Goal: Transaction & Acquisition: Purchase product/service

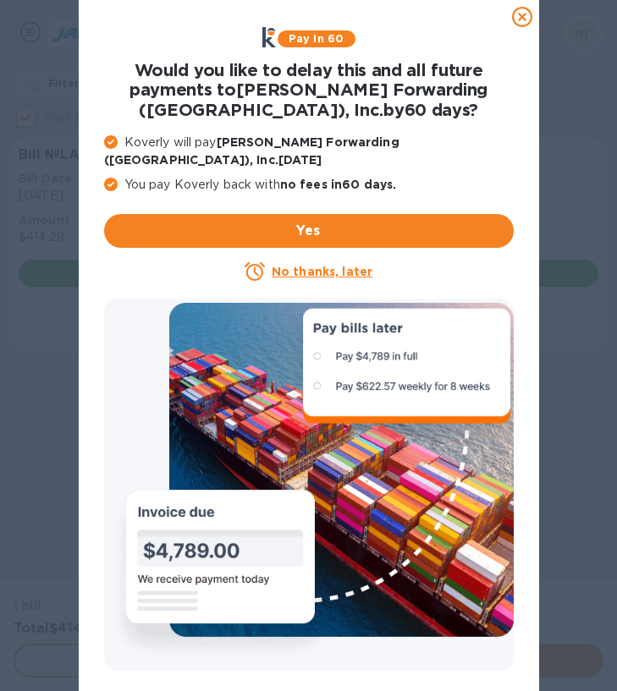
click at [518, 19] on icon at bounding box center [522, 17] width 20 height 20
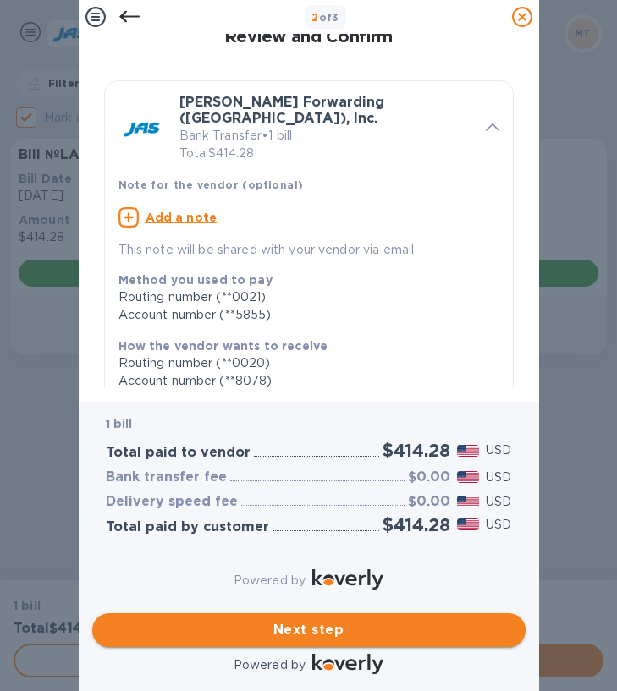
click at [315, 620] on span "Next step" at bounding box center [309, 630] width 406 height 20
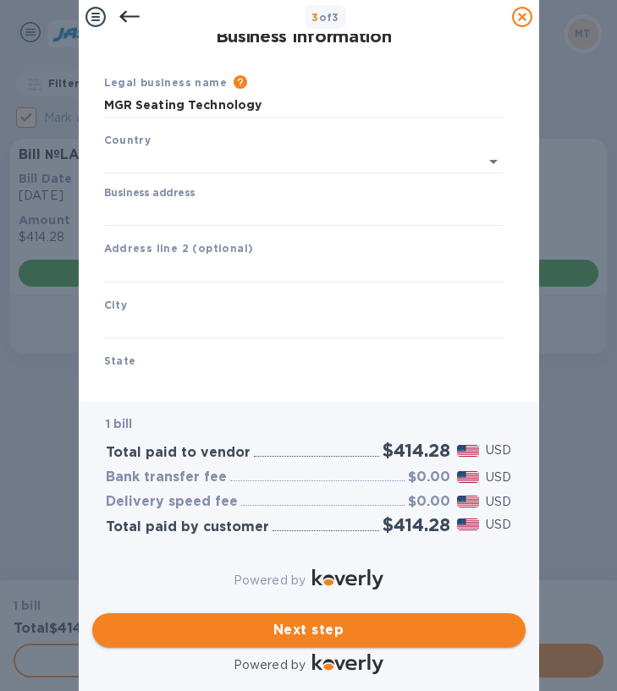
type input "[GEOGRAPHIC_DATA]"
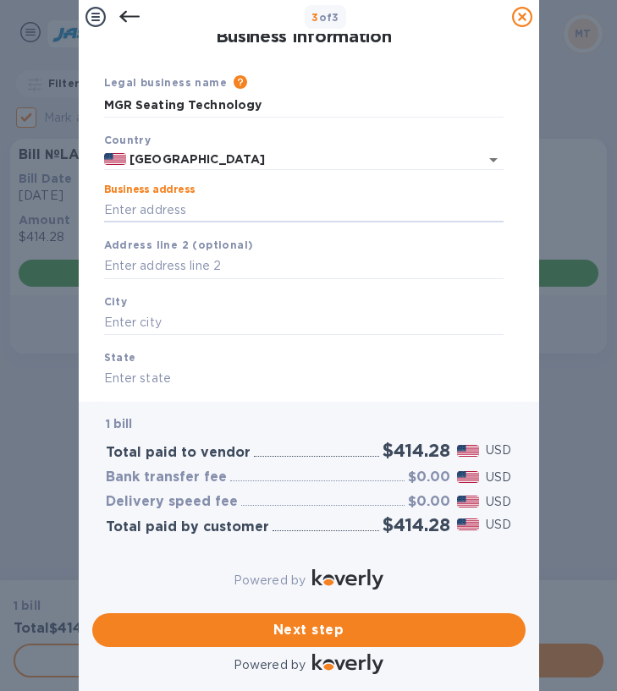
paste input "[STREET_ADDRESS][PERSON_NAME][US_STATE]"
type input "[STREET_ADDRESS][PERSON_NAME]"
type input "[GEOGRAPHIC_DATA]"
type input "NV"
type input "89146"
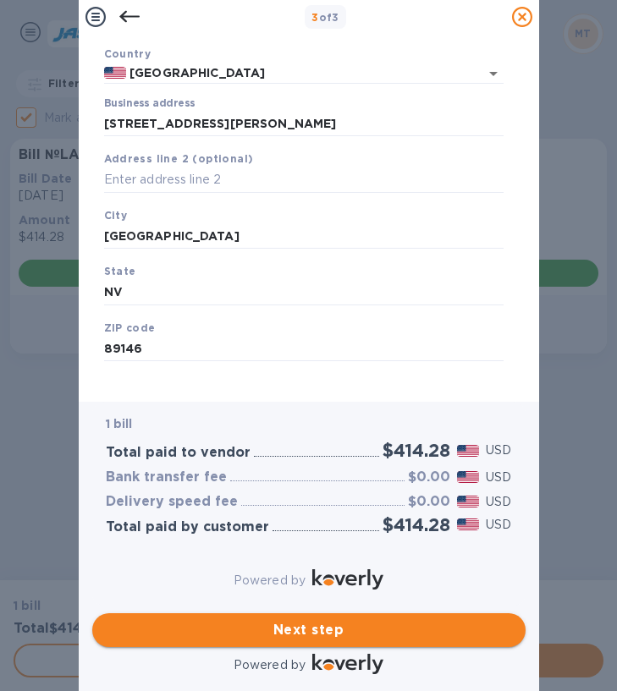
scroll to position [95, 0]
click at [329, 622] on span "Next step" at bounding box center [309, 630] width 406 height 20
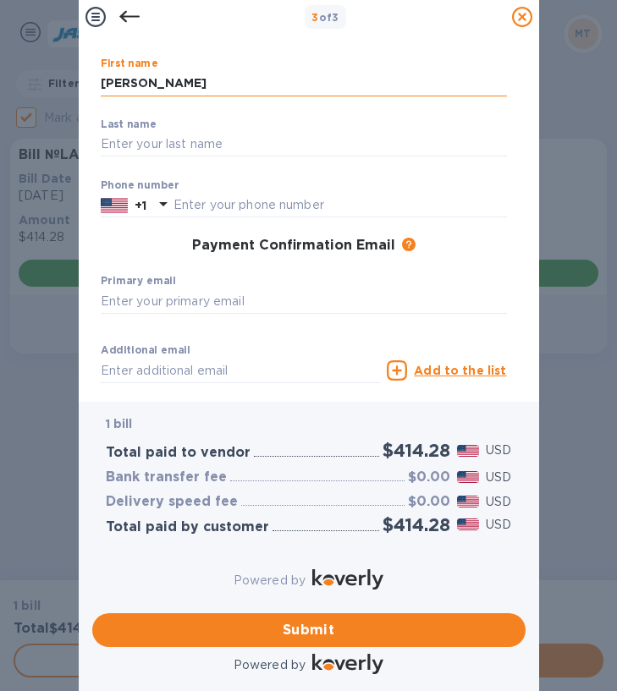
type input "[PERSON_NAME]"
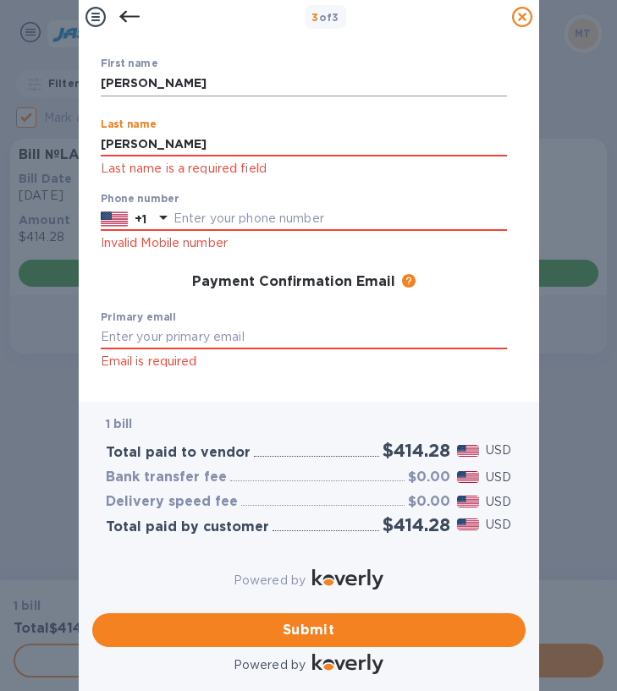
type input "[PERSON_NAME]"
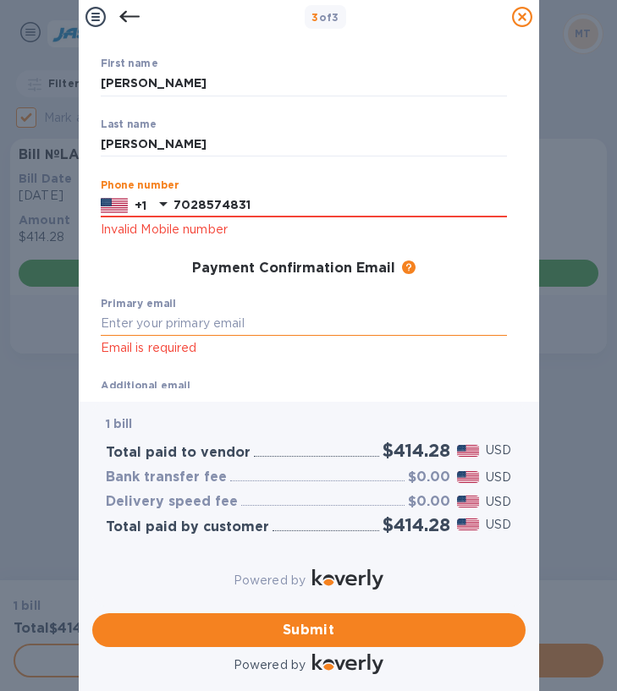
type input "7028574831"
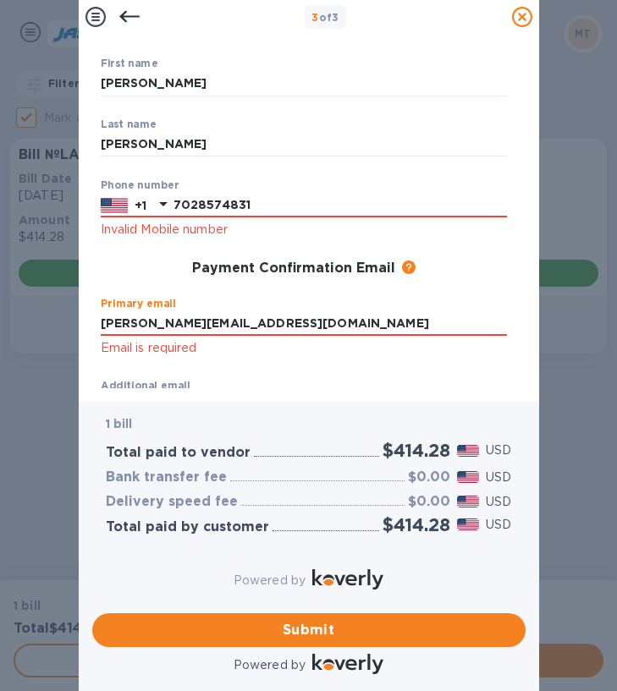
type input "[PERSON_NAME][EMAIL_ADDRESS][DOMAIN_NAME]"
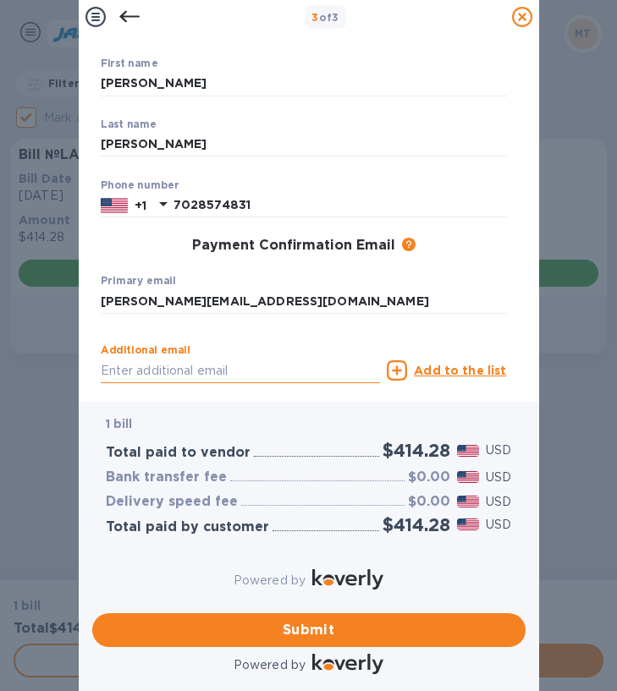
click at [193, 372] on div "Additional email Email address will be added to the list of emails" at bounding box center [240, 371] width 287 height 76
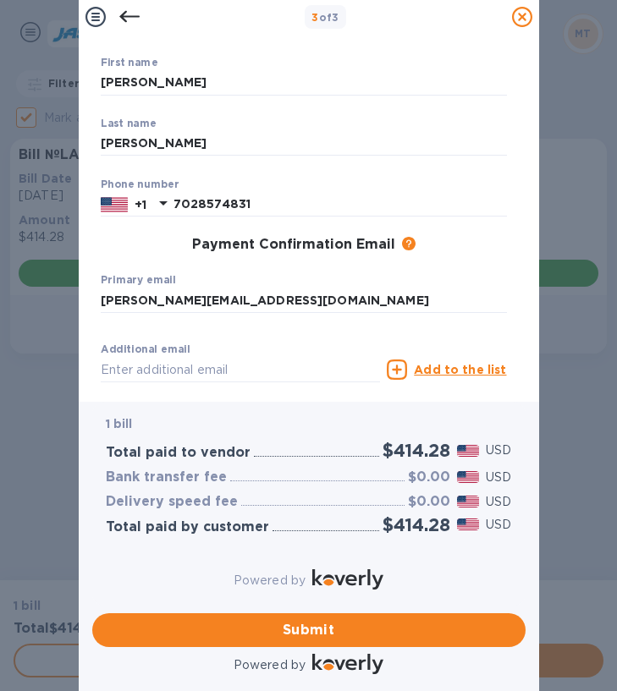
click at [271, 344] on div "Additional email Email address will be added to the list of emails" at bounding box center [241, 374] width 280 height 61
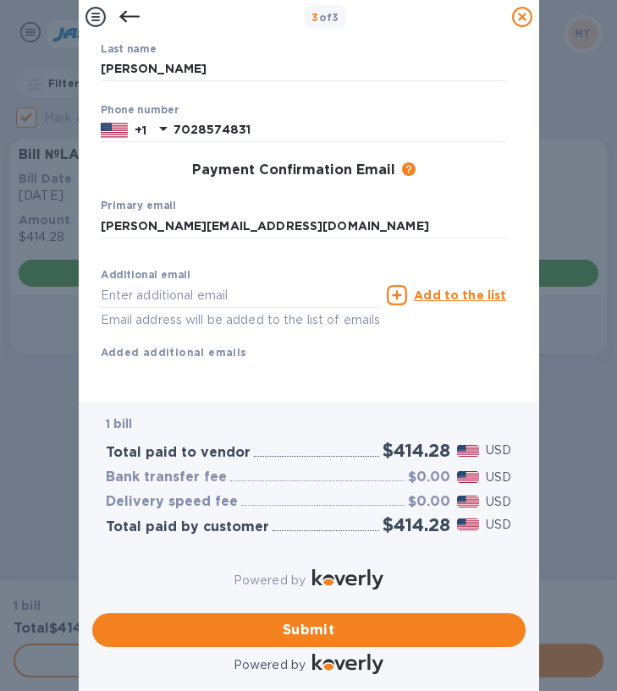
scroll to position [181, 0]
click at [321, 625] on span "Submit" at bounding box center [309, 630] width 406 height 20
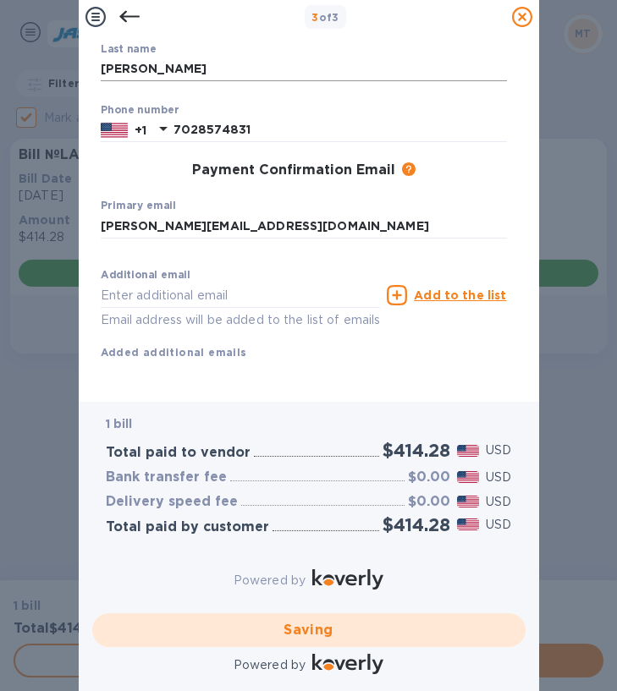
checkbox input "false"
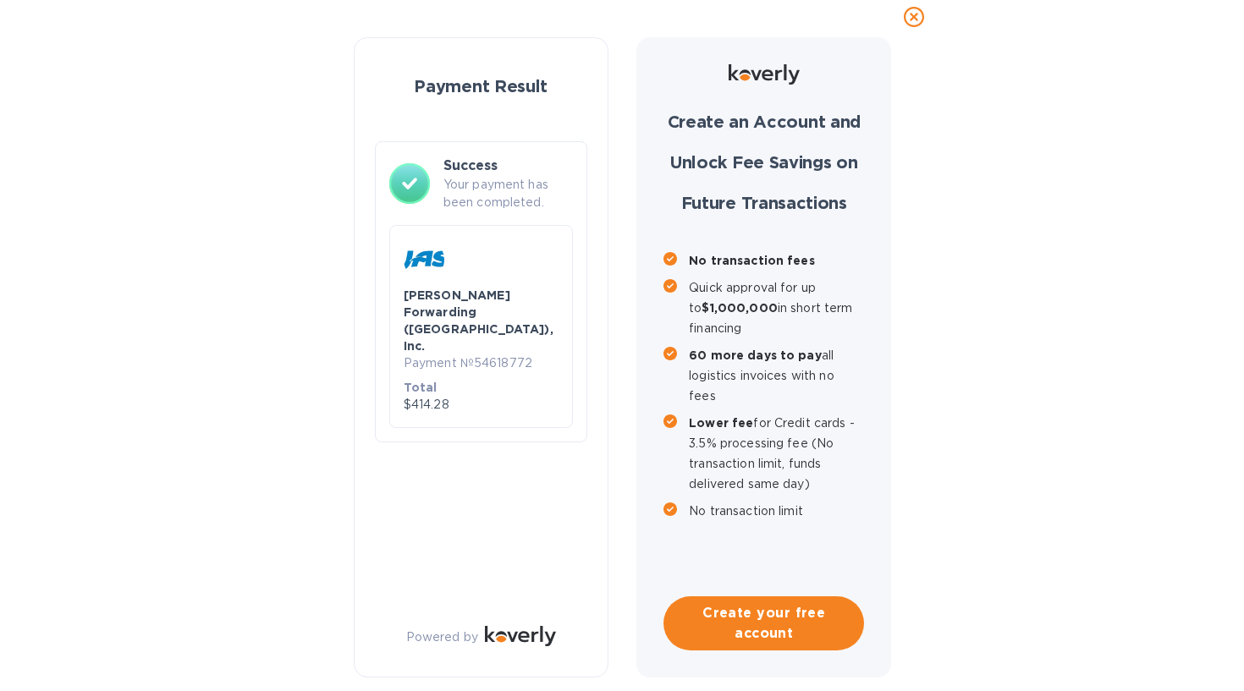
scroll to position [0, 0]
